Goal: Transaction & Acquisition: Book appointment/travel/reservation

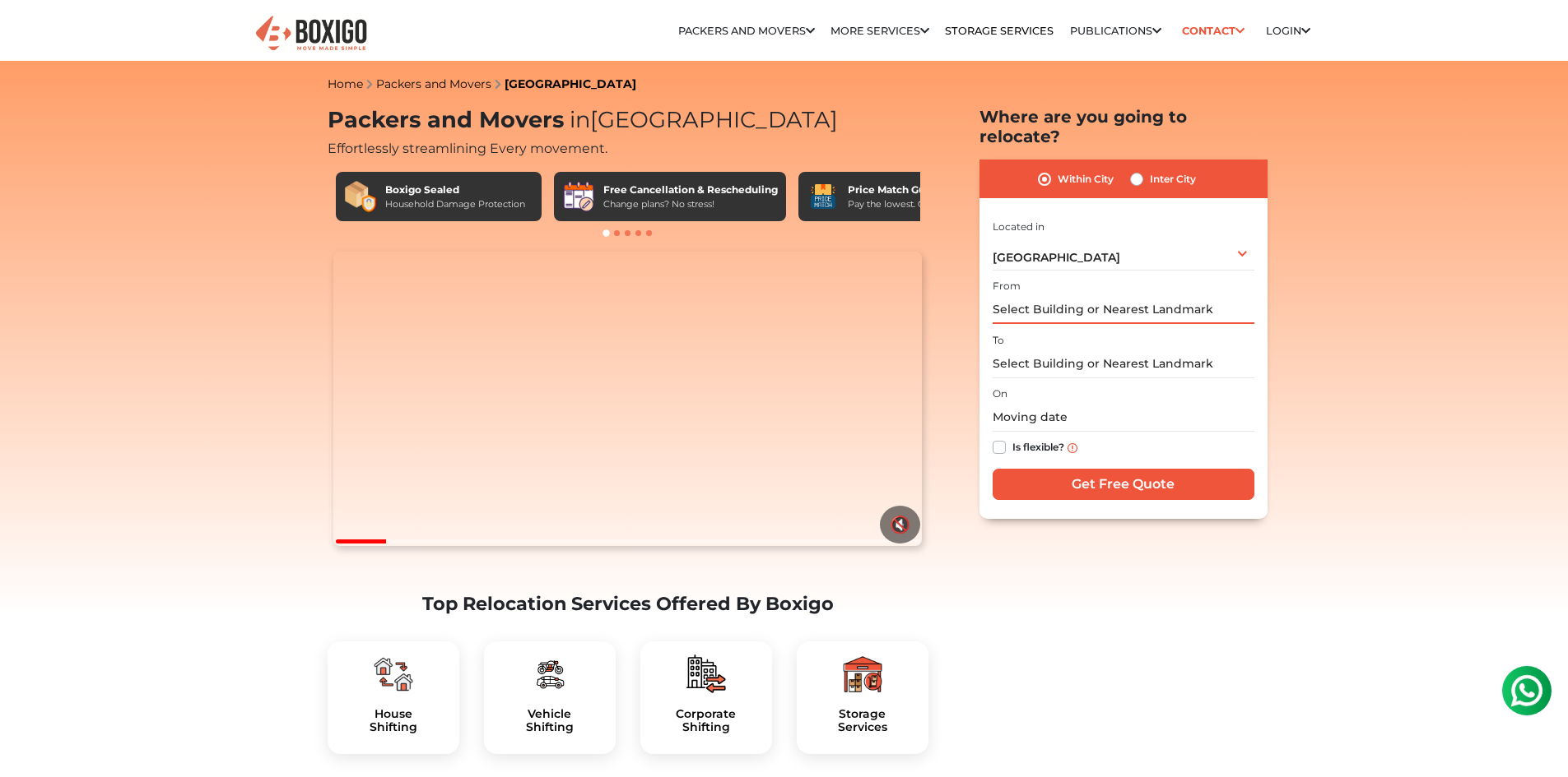
click at [1040, 296] on input "text" at bounding box center [1123, 310] width 262 height 29
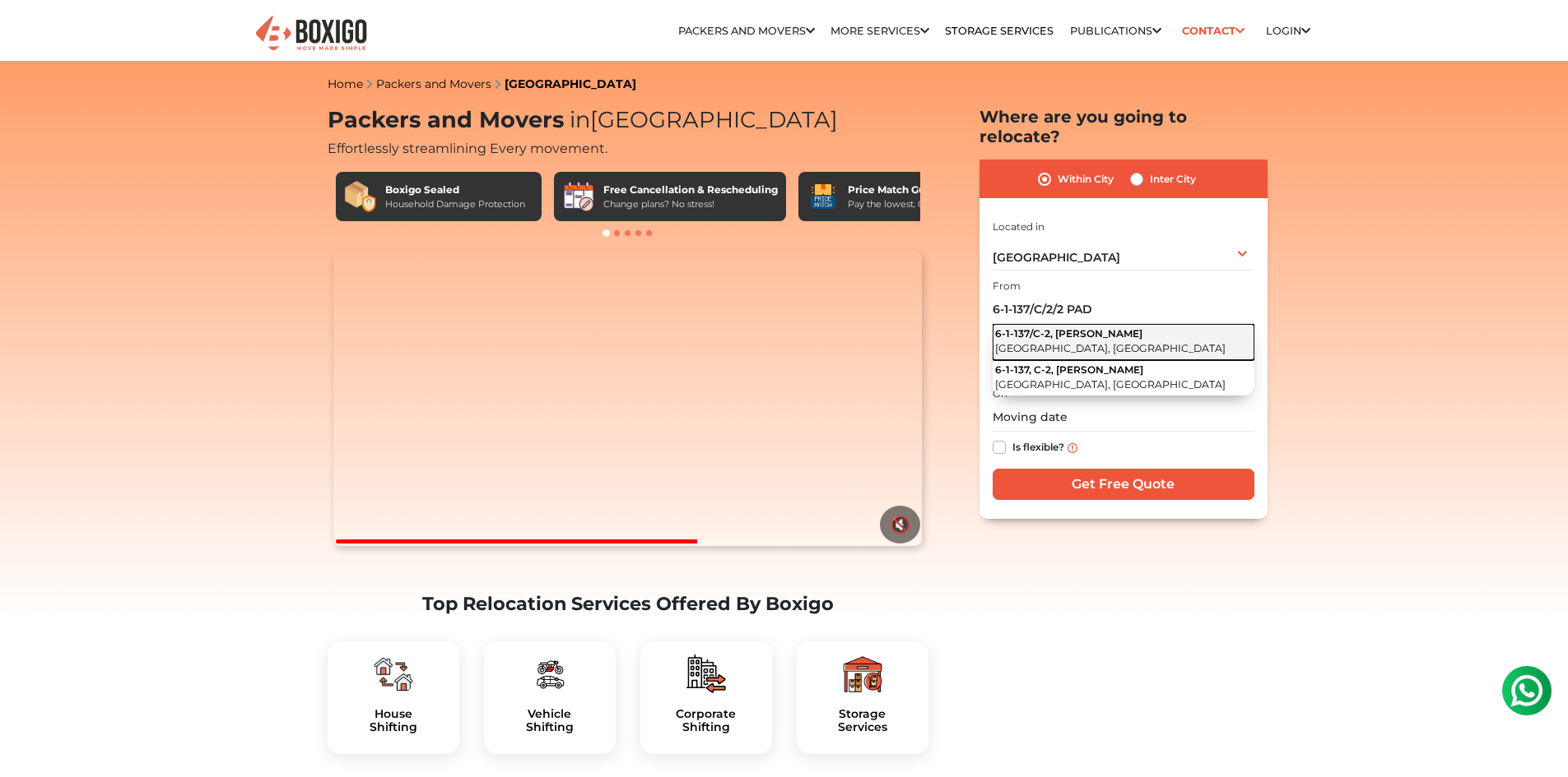
click at [1056, 324] on button "[STREET_ADDRESS][PERSON_NAME]" at bounding box center [1123, 341] width 262 height 36
type input "[STREET_ADDRESS][PERSON_NAME]"
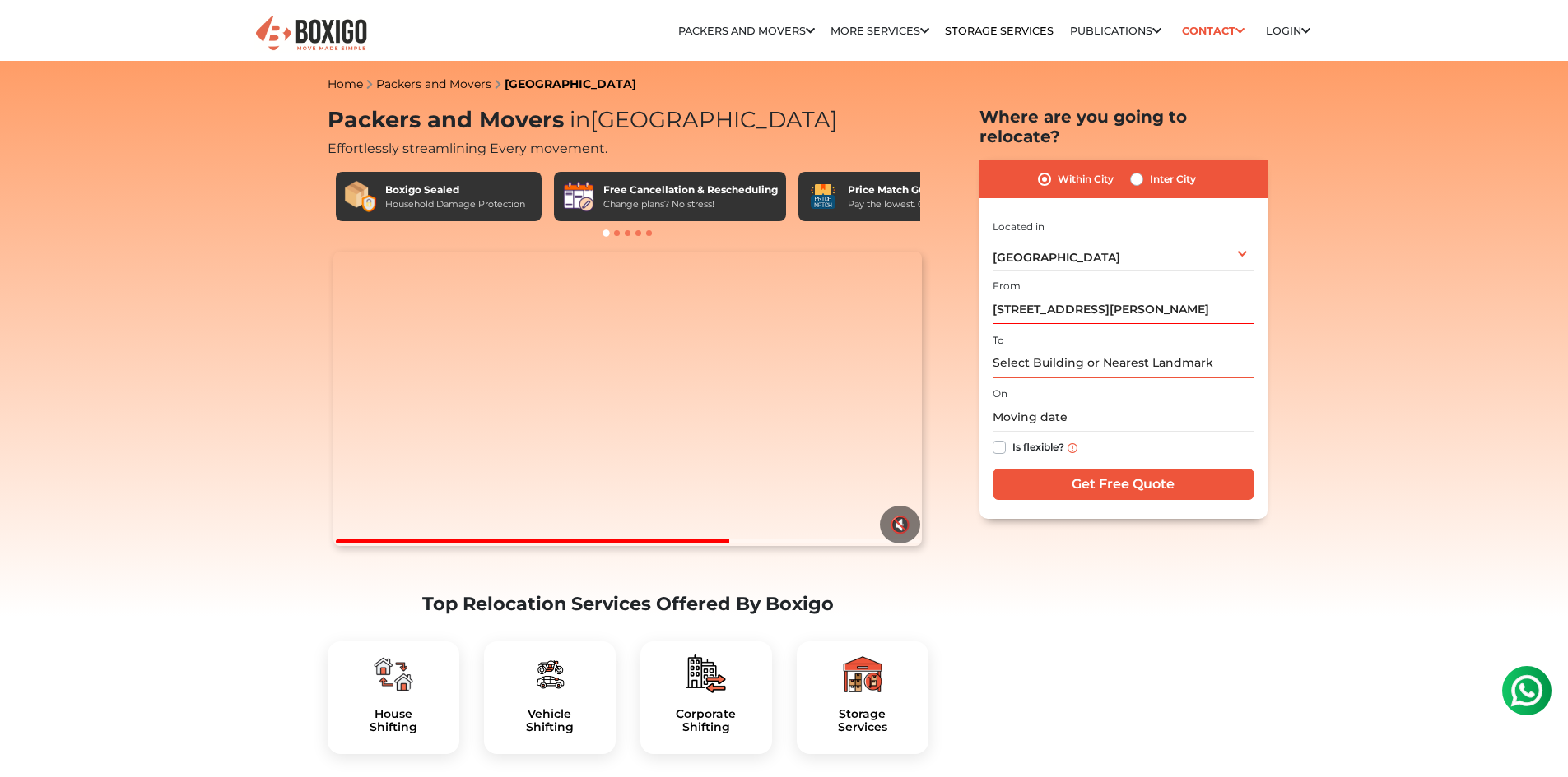
click at [1050, 350] on input "text" at bounding box center [1123, 364] width 262 height 29
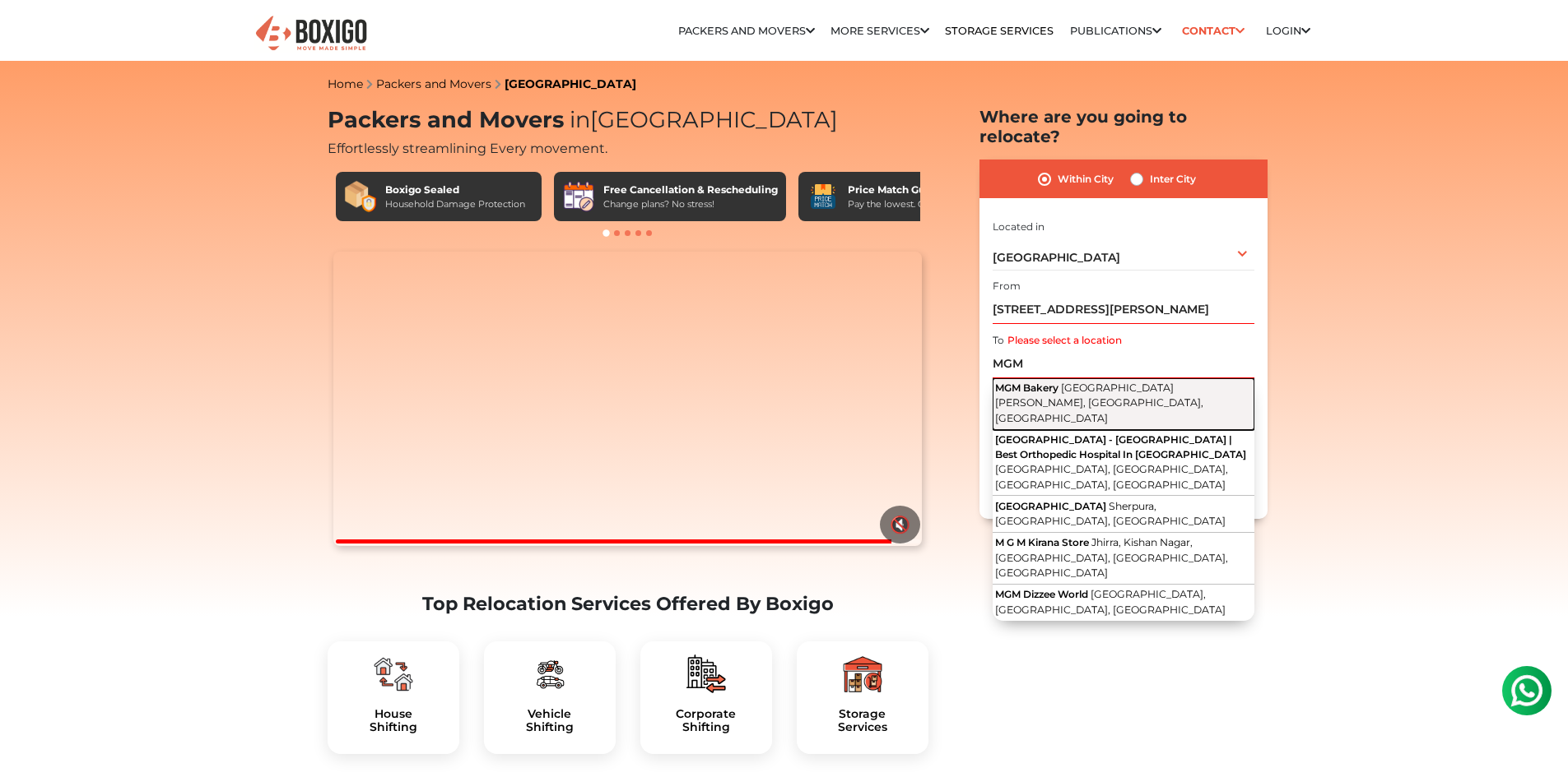
click at [1044, 382] on span "[GEOGRAPHIC_DATA][PERSON_NAME], [GEOGRAPHIC_DATA], [GEOGRAPHIC_DATA]" at bounding box center [1100, 402] width 208 height 43
type input "[GEOGRAPHIC_DATA], [PERSON_NAME][GEOGRAPHIC_DATA], [GEOGRAPHIC_DATA], [GEOGRAPH…"
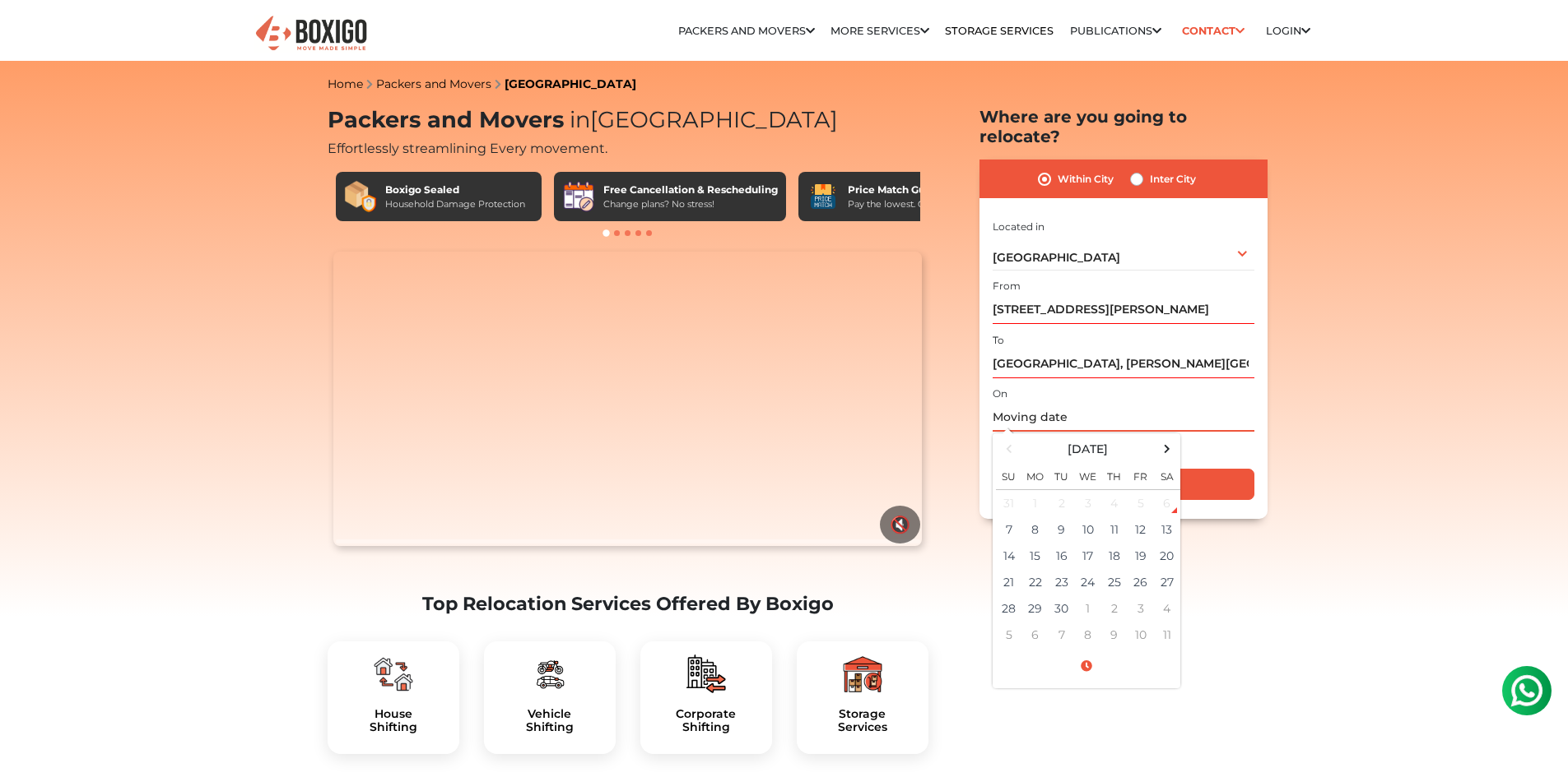
click at [1041, 408] on input "text" at bounding box center [1123, 417] width 262 height 29
click at [1053, 596] on td "30" at bounding box center [1062, 609] width 26 height 26
click at [1110, 403] on input "[DATE] 12:00 AM" at bounding box center [1123, 417] width 262 height 29
click at [1108, 403] on input "[DATE] 12:00 AM" at bounding box center [1123, 417] width 262 height 29
click at [1100, 403] on input "[DATE] 12:00 AM" at bounding box center [1123, 417] width 262 height 29
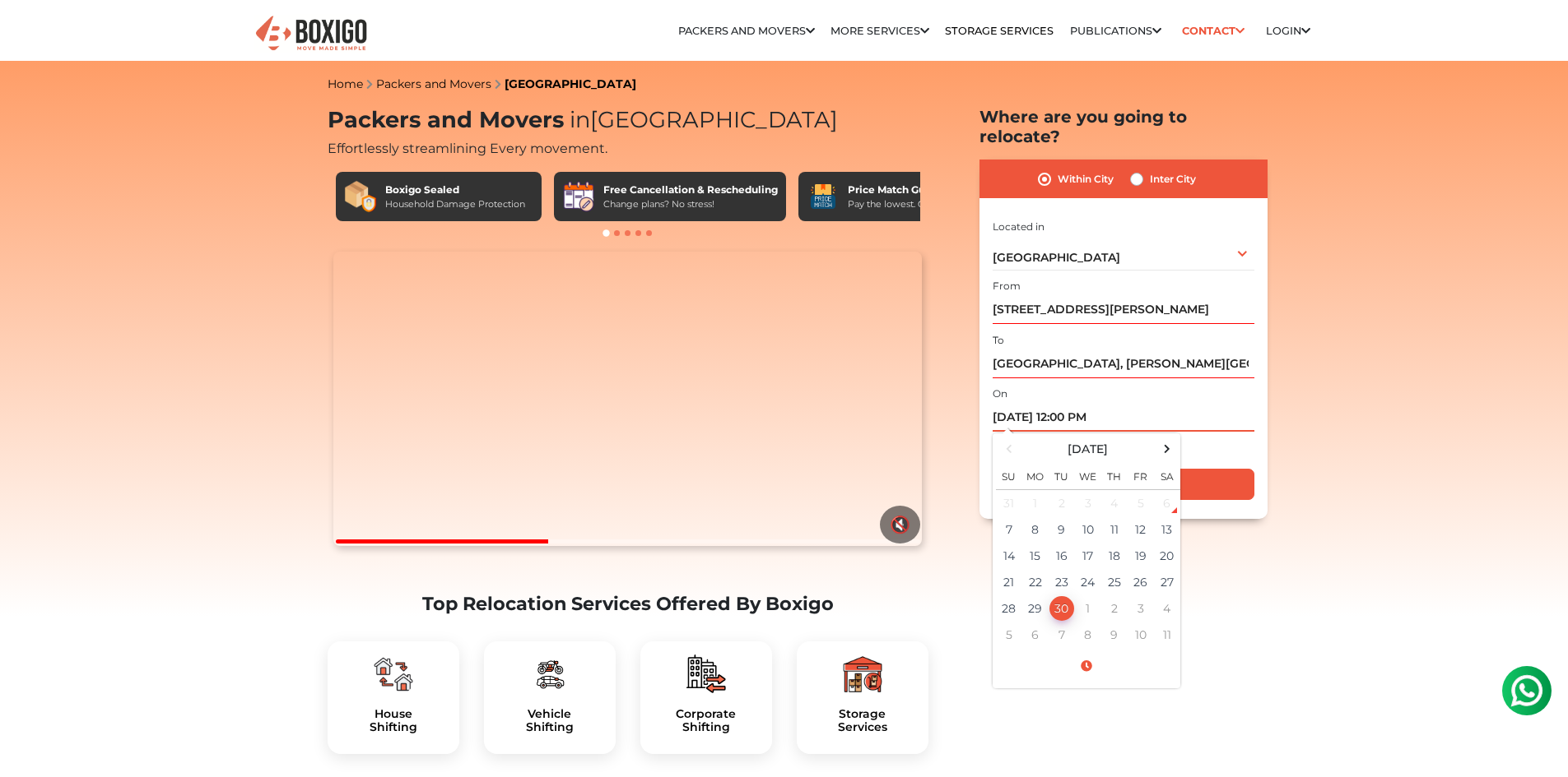
type input "[DATE] 12:00 PM"
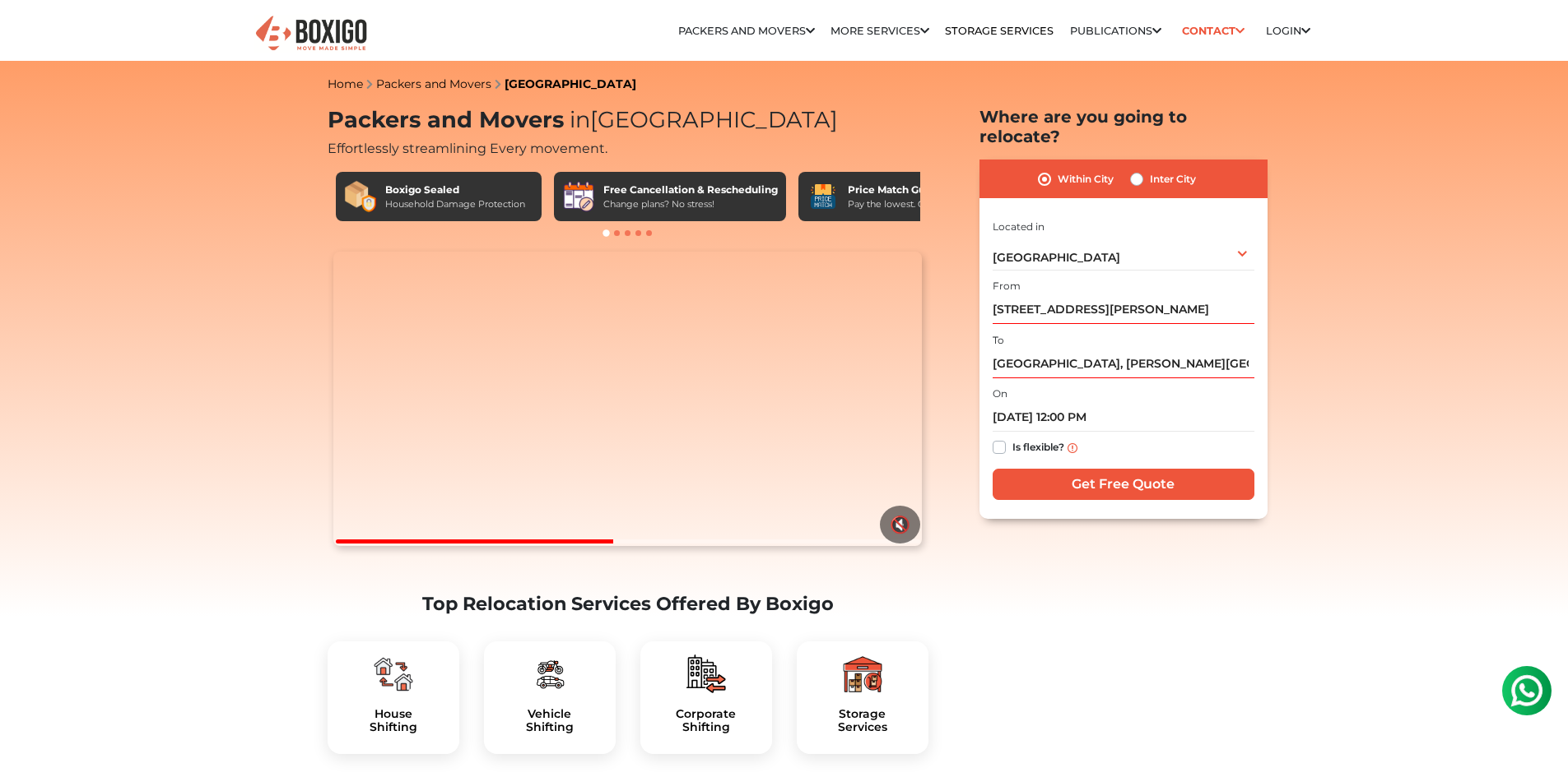
click at [1012, 438] on label "Is flexible?" at bounding box center [1037, 446] width 52 height 18
click at [1002, 438] on input "Is flexible?" at bounding box center [999, 445] width 13 height 17
checkbox input "true"
click at [1119, 469] on input "Get Free Quote" at bounding box center [1123, 485] width 262 height 32
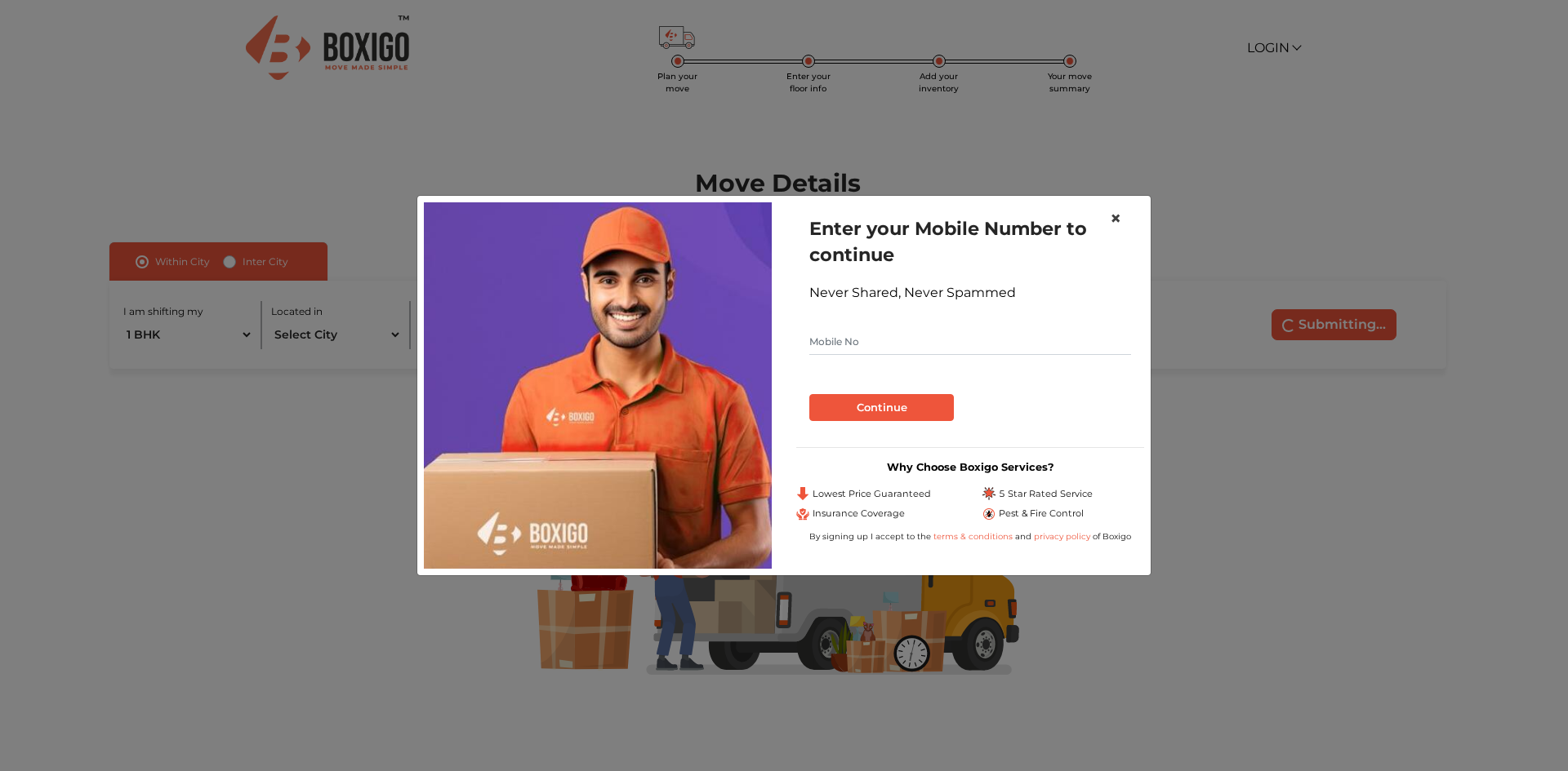
click at [1117, 219] on span "×" at bounding box center [1115, 218] width 11 height 23
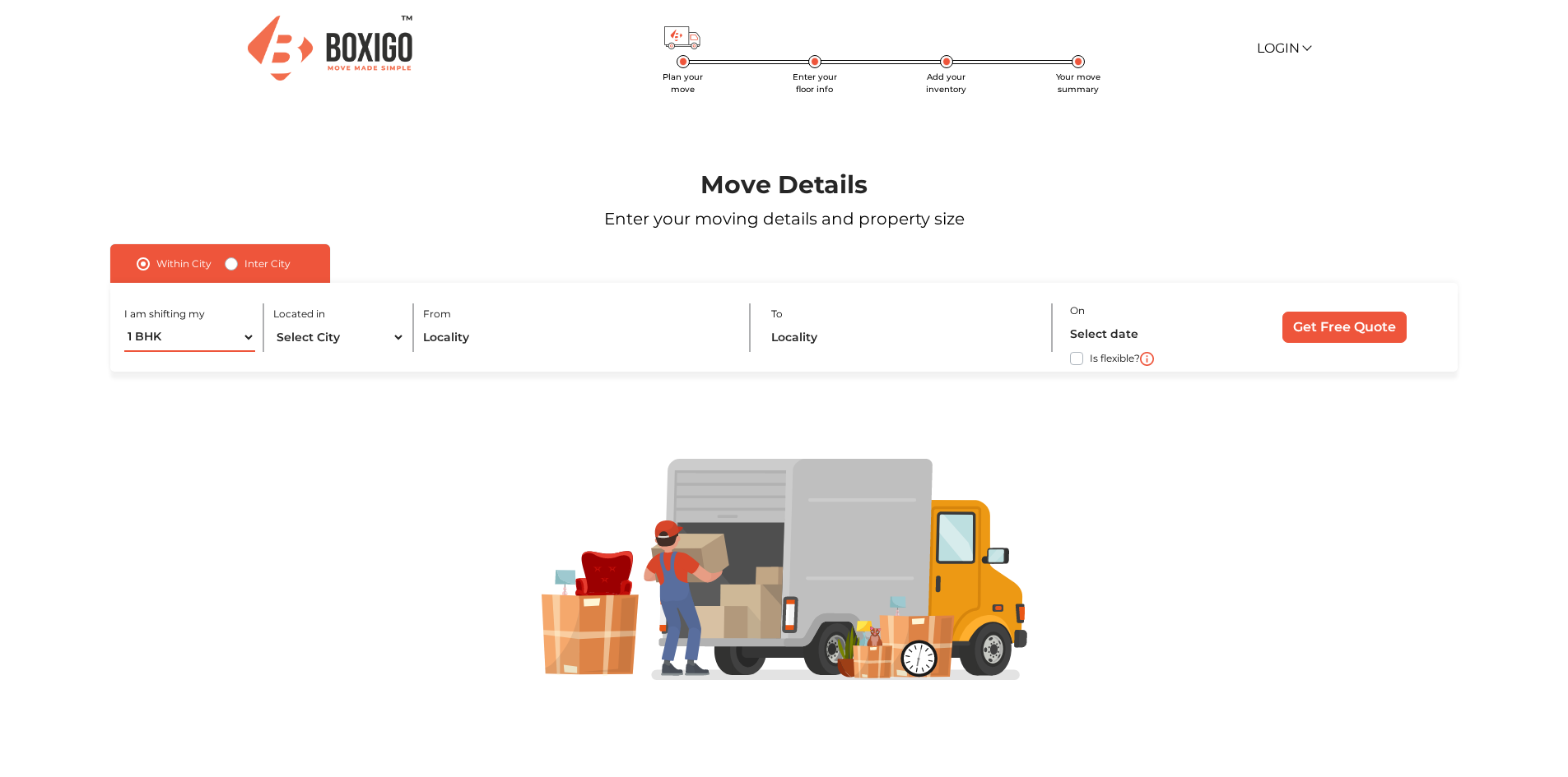
click at [218, 347] on select "1 BHK 2 BHK 3 BHK 3 + BHK FEW ITEMS" at bounding box center [190, 337] width 131 height 29
select select "2 BHK"
click at [124, 323] on select "1 BHK 2 BHK 3 BHK 3 + BHK FEW ITEMS" at bounding box center [190, 337] width 131 height 29
click at [320, 341] on select "Select City Bangalore Bengaluru Bhopal Bhubaneswar Chennai Coimbatore Cuttack D…" at bounding box center [339, 337] width 131 height 29
select select "[GEOGRAPHIC_DATA]"
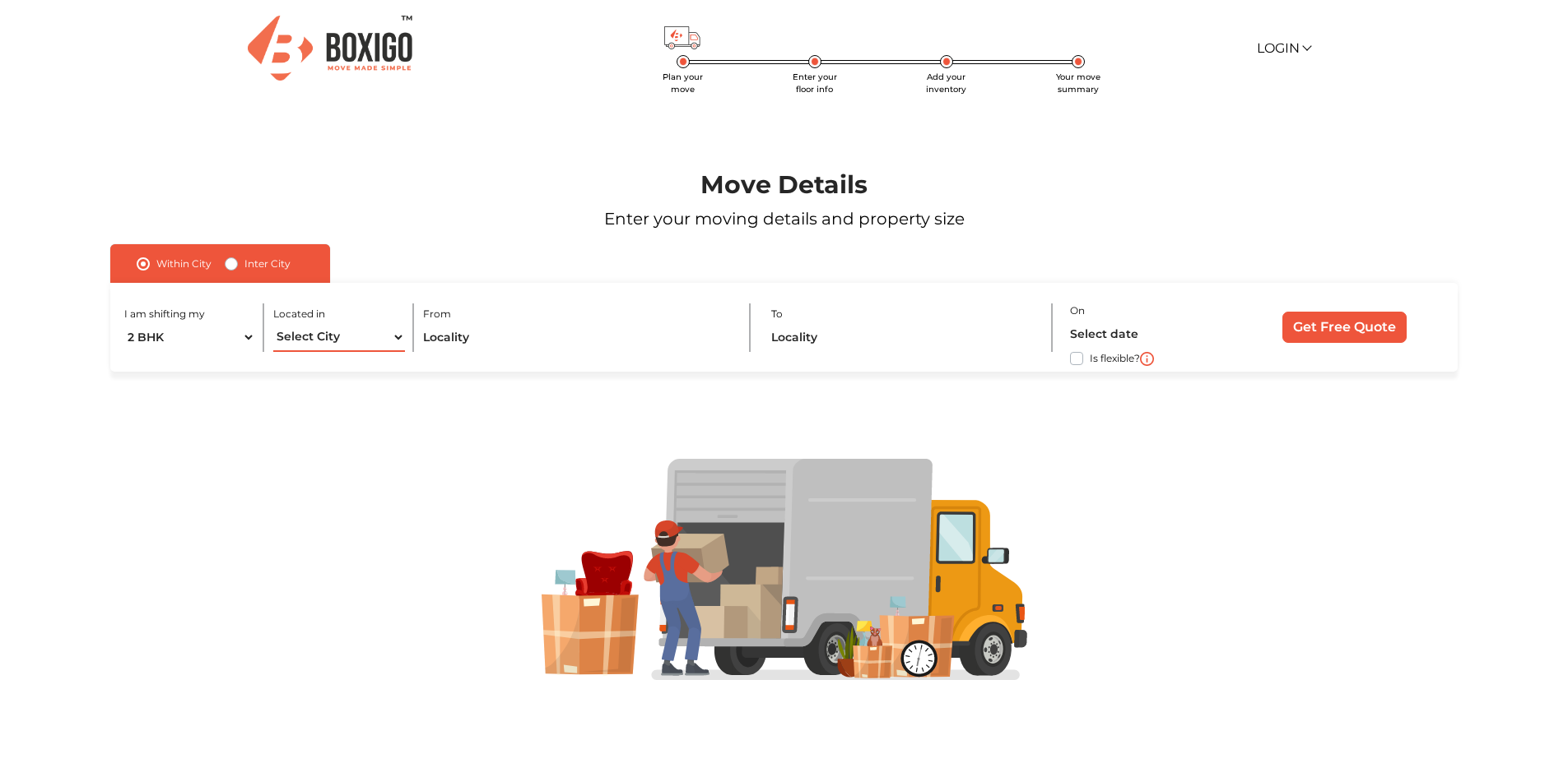
click at [273, 323] on select "Select City Bangalore Bengaluru Bhopal Bhubaneswar Chennai Coimbatore Cuttack D…" at bounding box center [339, 337] width 131 height 29
click at [485, 341] on input "text" at bounding box center [577, 337] width 309 height 29
